Goal: Check status: Check status

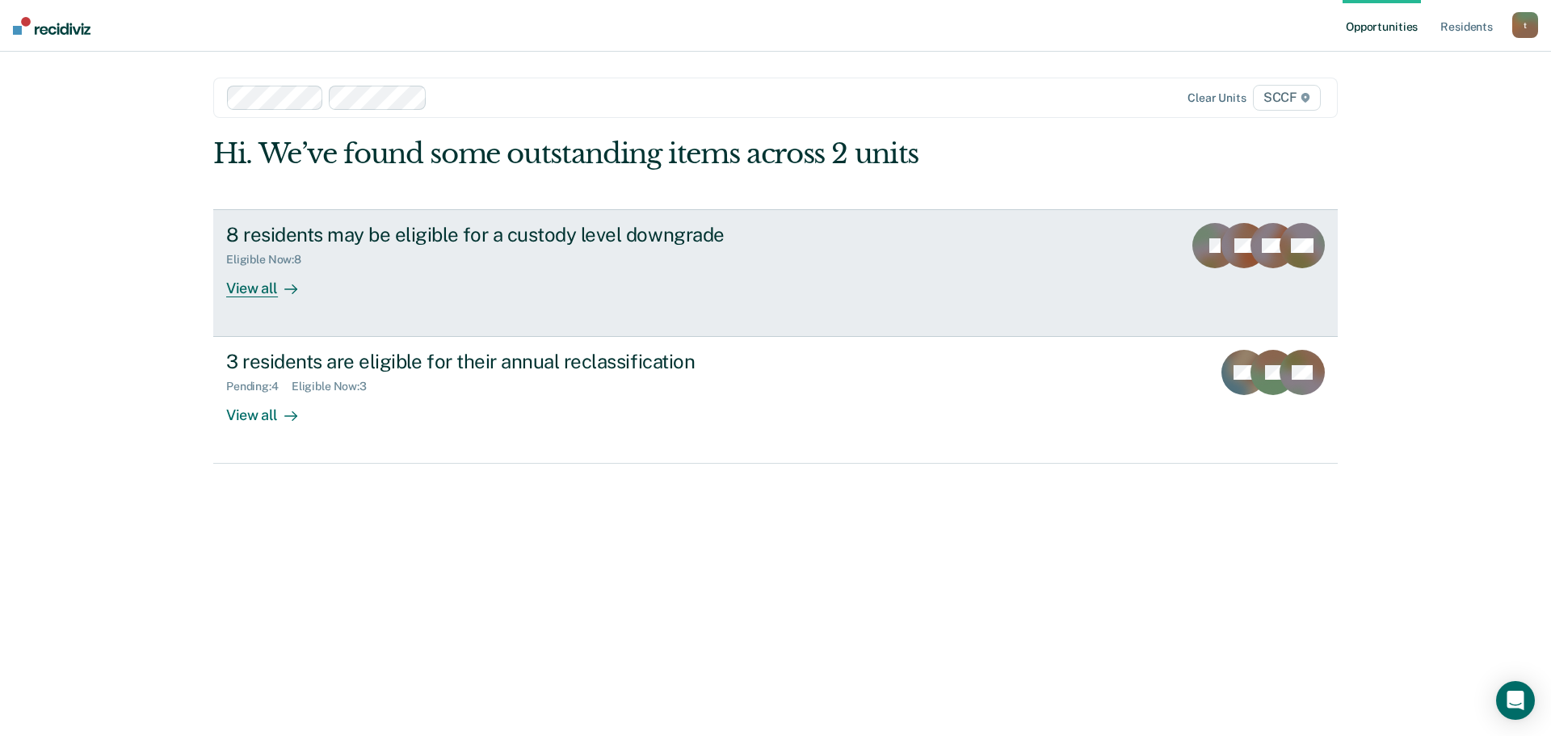
click at [452, 234] on div "8 residents may be eligible for a custody level downgrade" at bounding box center [509, 234] width 567 height 23
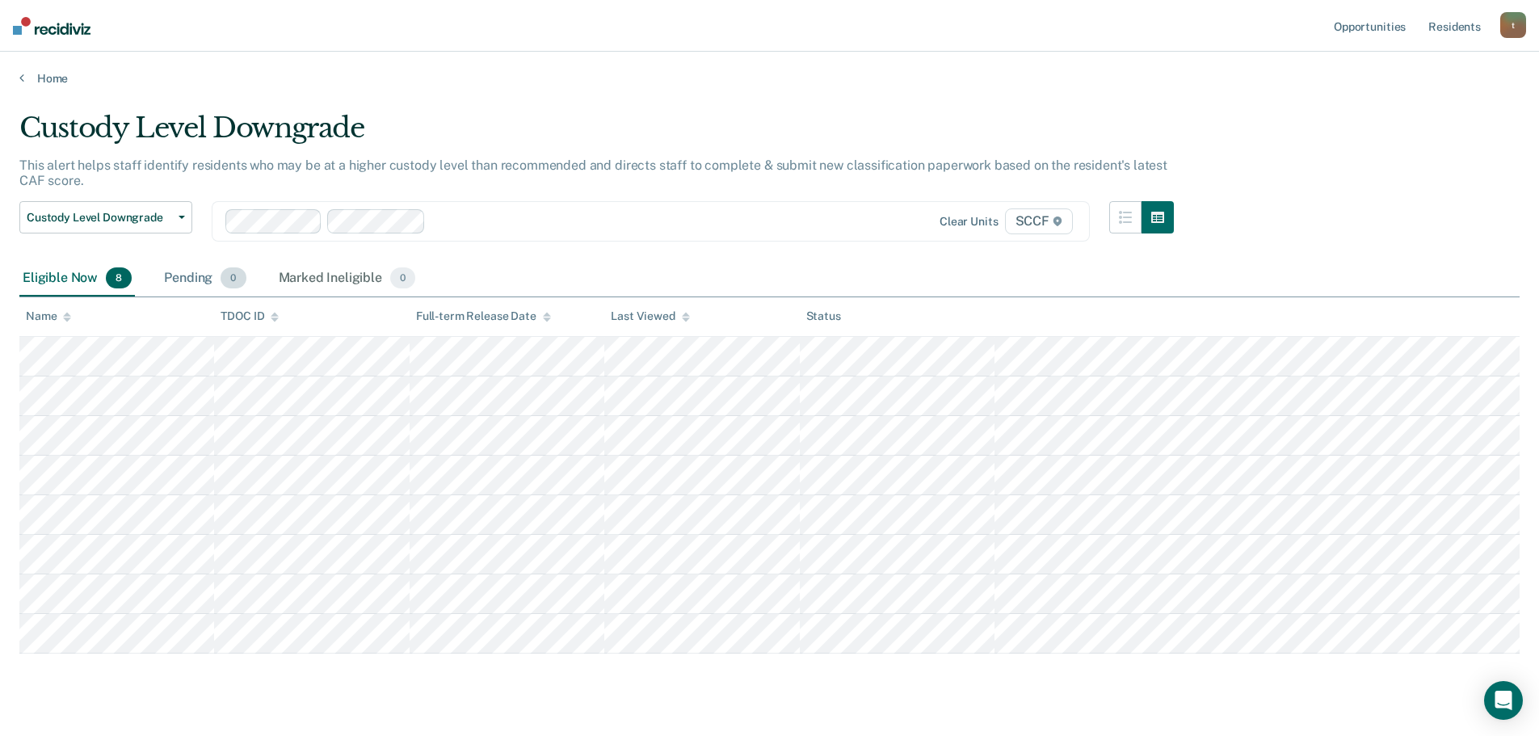
click at [194, 285] on div "Pending 0" at bounding box center [205, 279] width 88 height 36
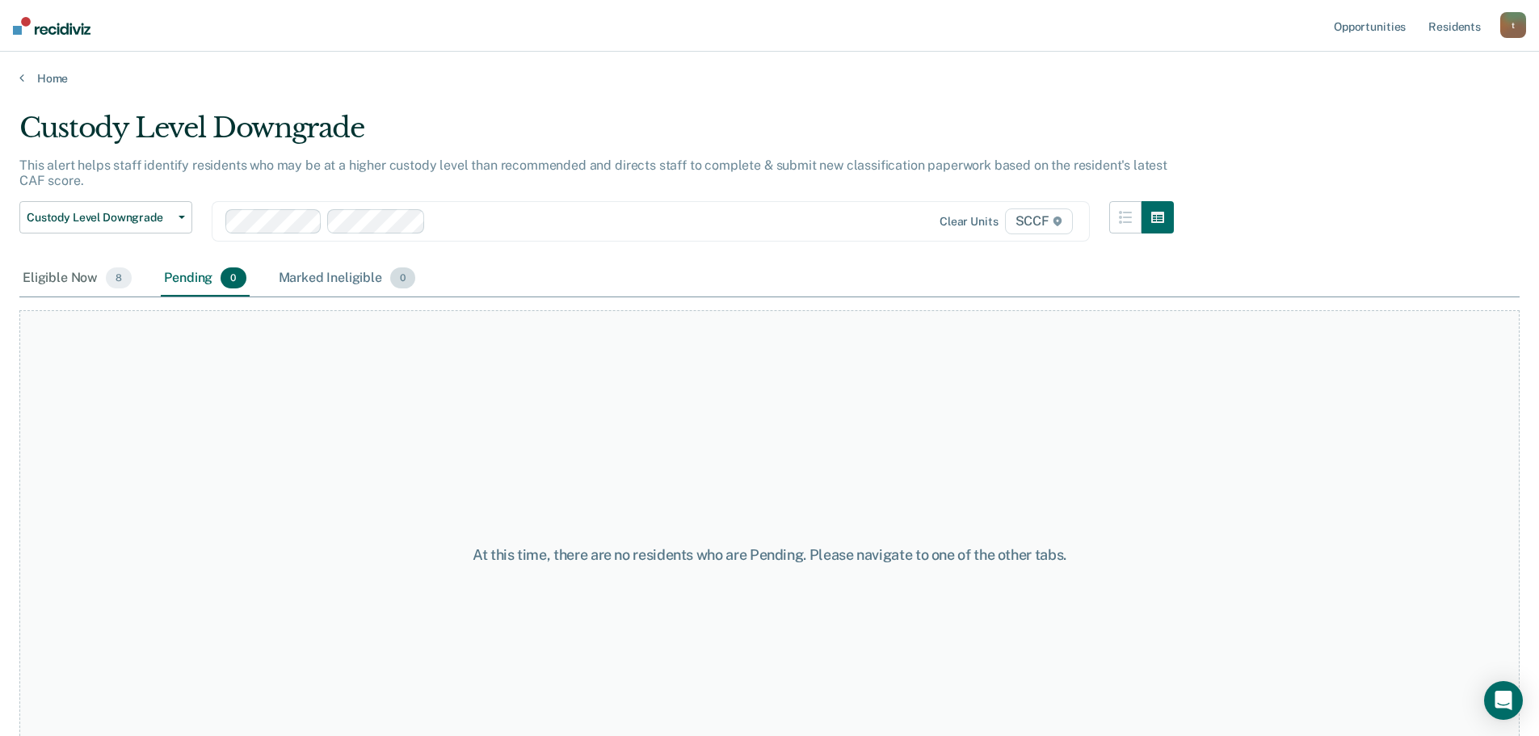
click at [334, 284] on div "Marked Ineligible 0" at bounding box center [348, 279] width 144 height 36
click at [52, 263] on div "Eligible Now 8" at bounding box center [77, 279] width 116 height 36
